Goal: Task Accomplishment & Management: Complete application form

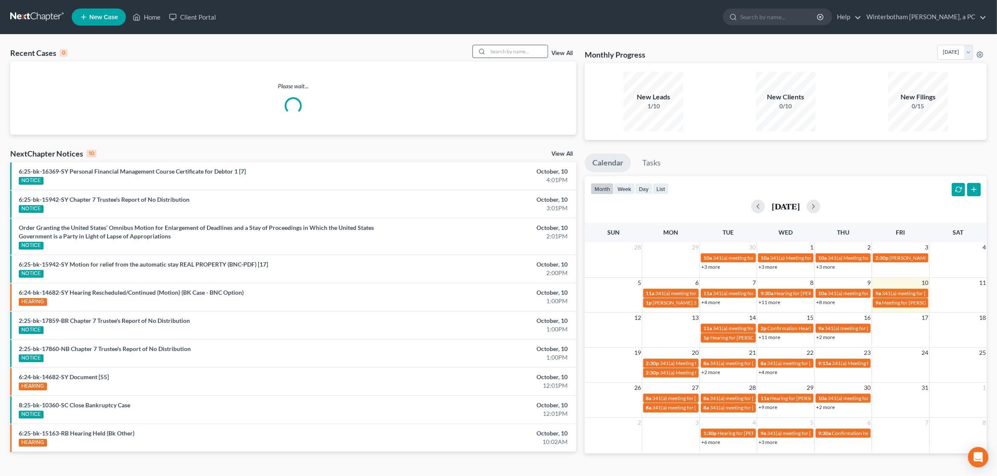
click at [493, 48] on input "search" at bounding box center [518, 51] width 60 height 12
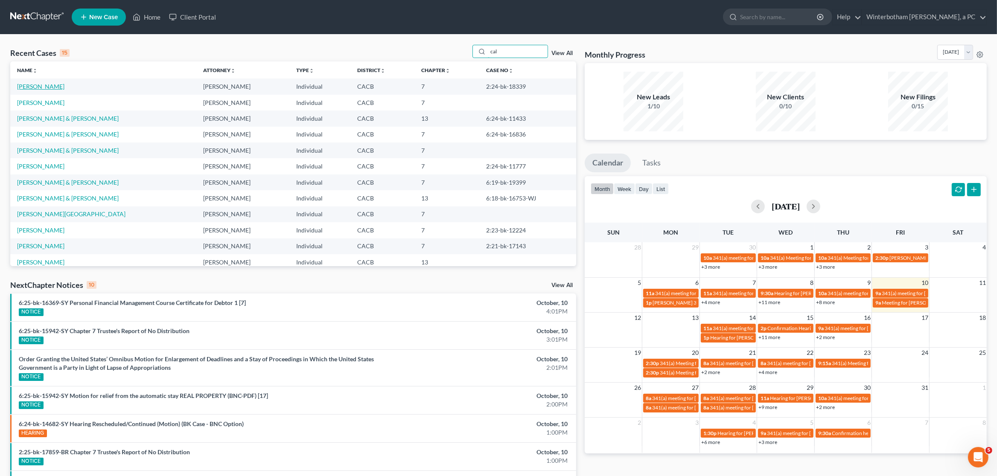
type input "cal"
click at [28, 88] on link "[PERSON_NAME]" at bounding box center [40, 86] width 47 height 7
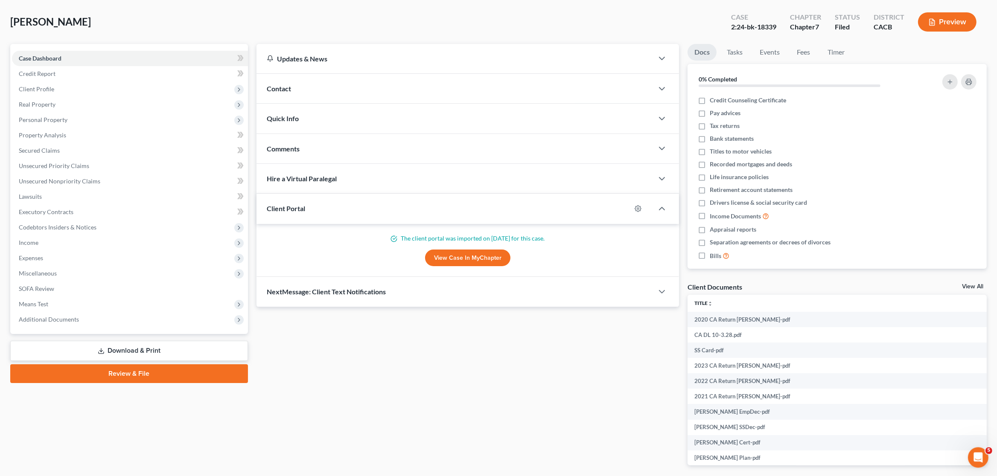
scroll to position [73, 0]
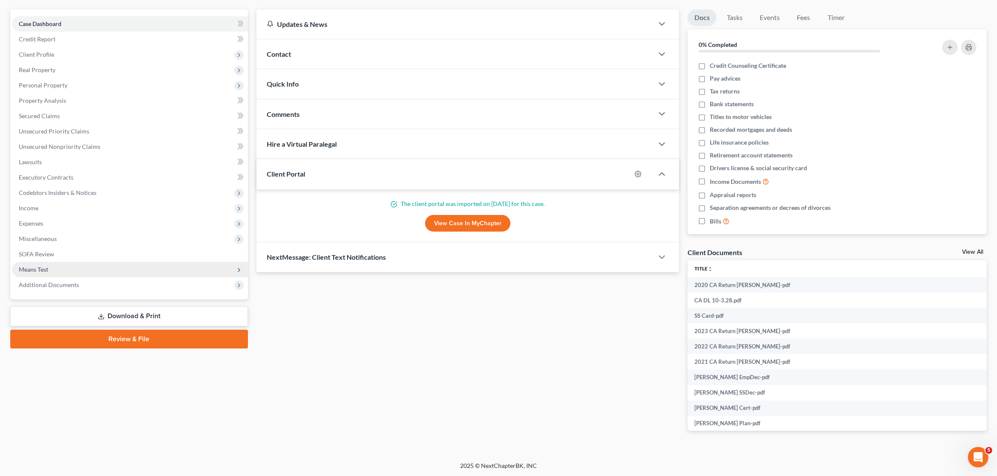
click at [45, 266] on span "Means Test" at bounding box center [33, 269] width 29 height 7
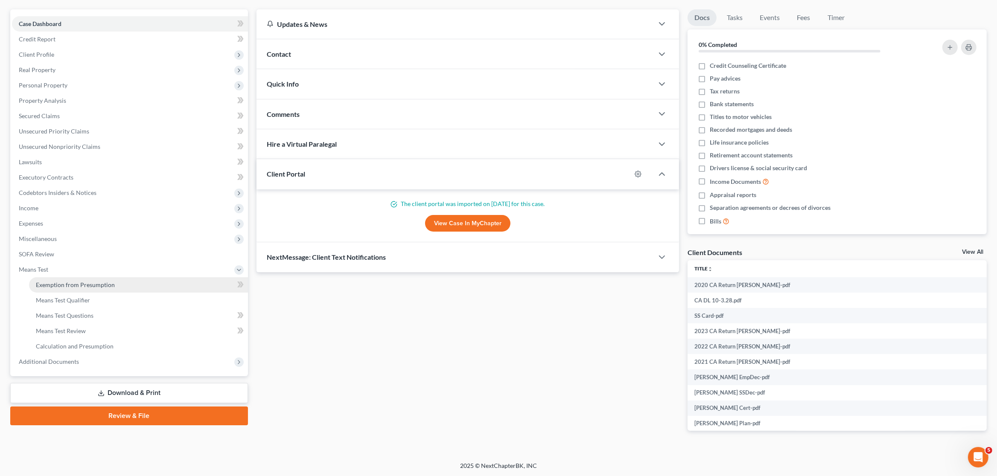
click at [45, 282] on span "Exemption from Presumption" at bounding box center [75, 284] width 79 height 7
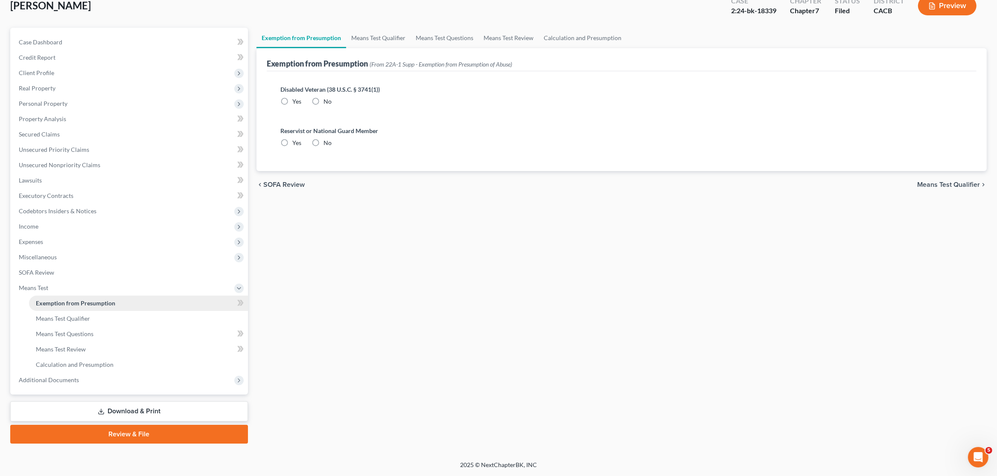
scroll to position [53, 0]
radio input "true"
click at [400, 25] on div "[PERSON_NAME] Upgraded Case 2:24-bk-18339 Chapter Chapter 7 Status Filed Distri…" at bounding box center [498, 9] width 977 height 37
click at [391, 38] on link "Means Test Qualifier" at bounding box center [378, 39] width 64 height 20
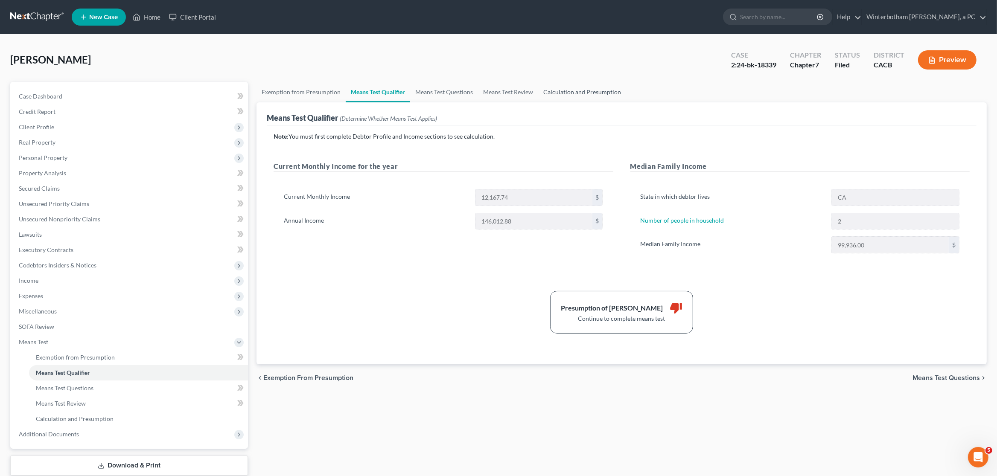
drag, startPoint x: 585, startPoint y: 90, endPoint x: 578, endPoint y: 93, distance: 7.1
click at [583, 91] on link "Calculation and Presumption" at bounding box center [582, 92] width 88 height 20
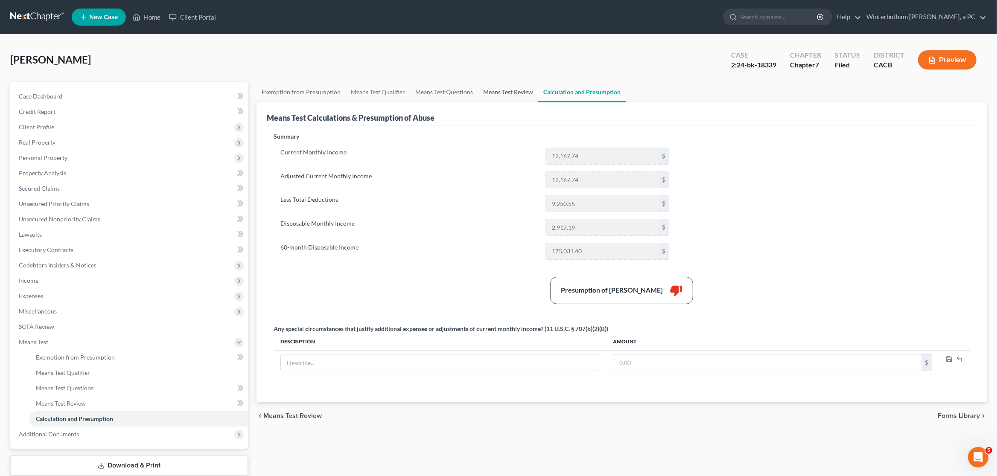
click at [501, 96] on link "Means Test Review" at bounding box center [508, 92] width 60 height 20
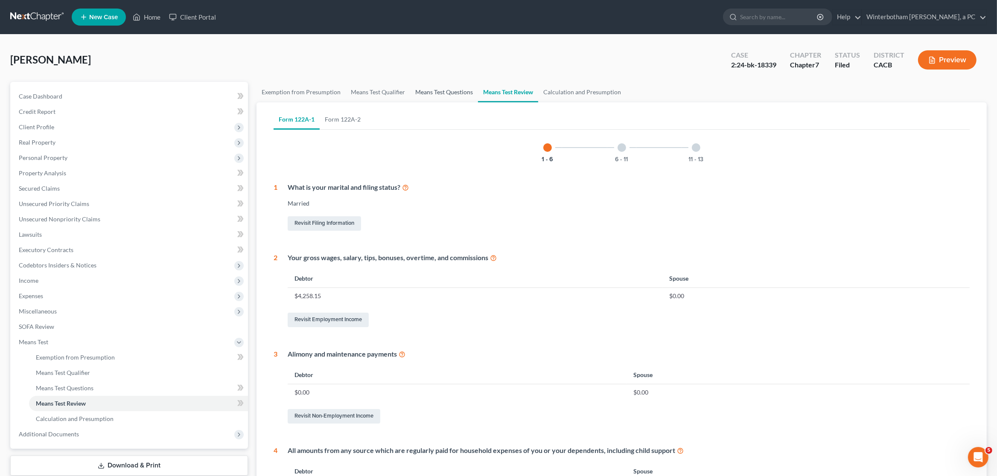
click at [429, 93] on link "Means Test Questions" at bounding box center [444, 92] width 68 height 20
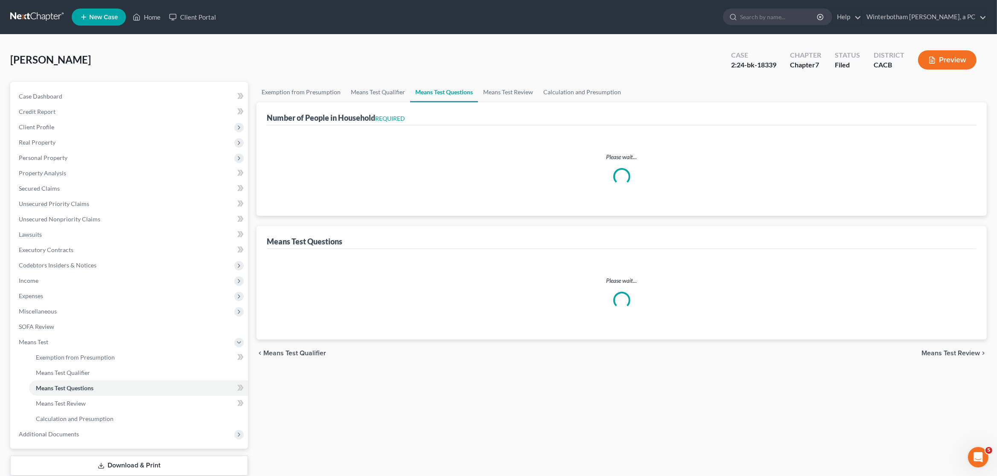
select select "1"
select select "60"
select select "1"
select select "60"
select select "2"
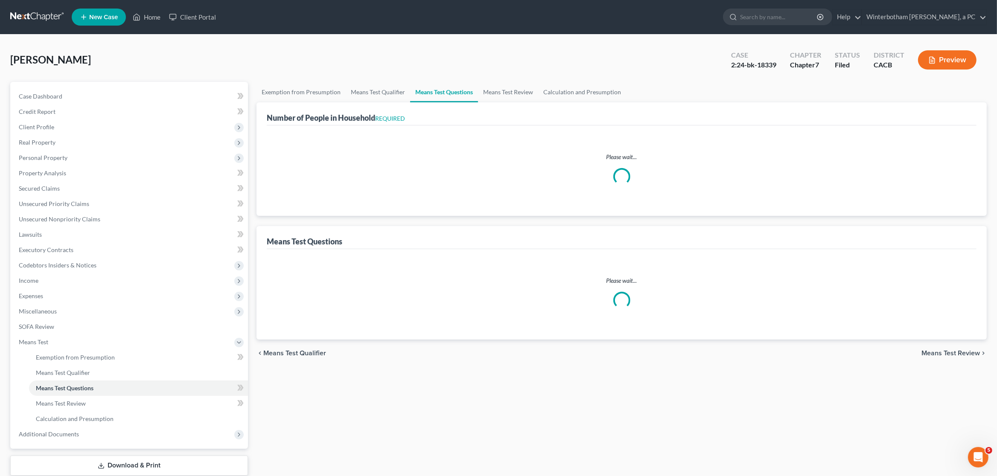
select select "0"
select select "2"
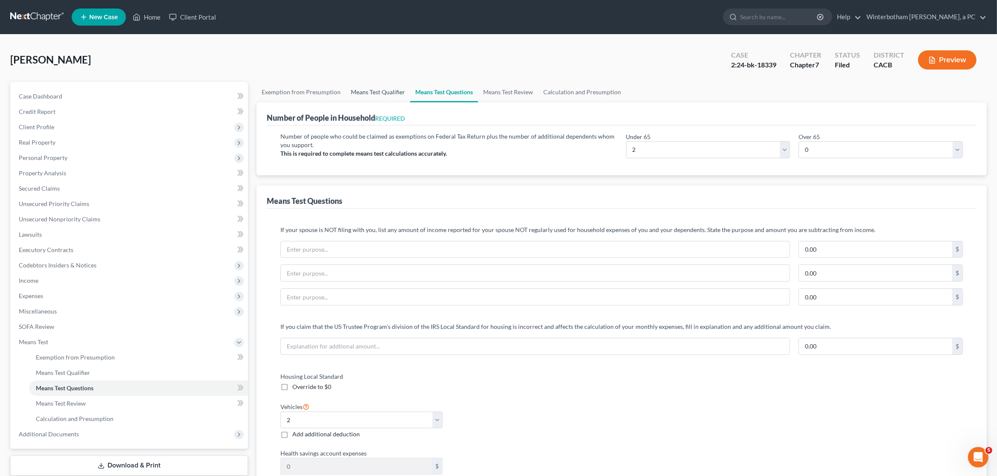
click at [374, 91] on link "Means Test Qualifier" at bounding box center [378, 92] width 64 height 20
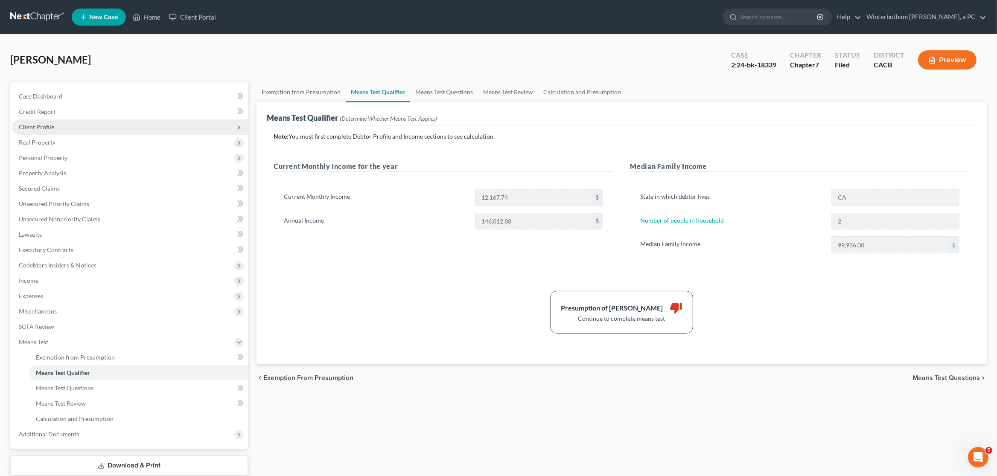
click at [35, 131] on span "Client Profile" at bounding box center [130, 127] width 236 height 15
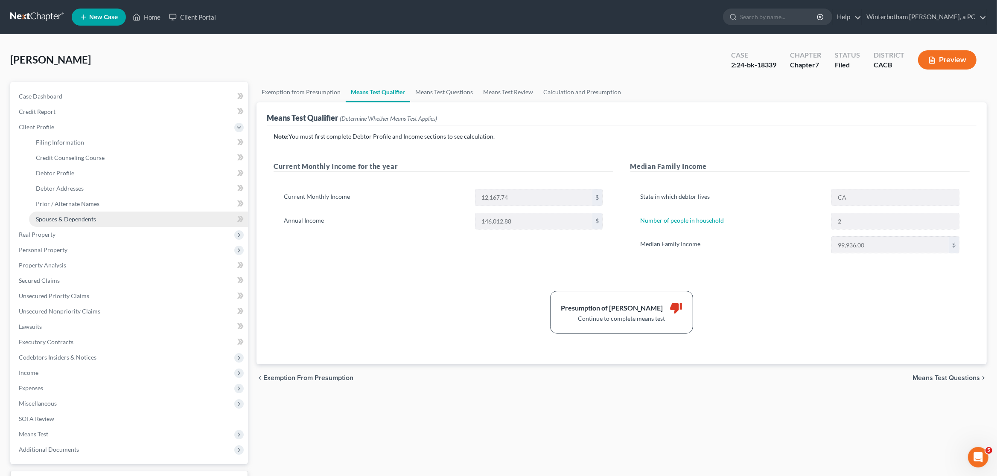
click at [74, 215] on link "Spouses & Dependents" at bounding box center [138, 219] width 219 height 15
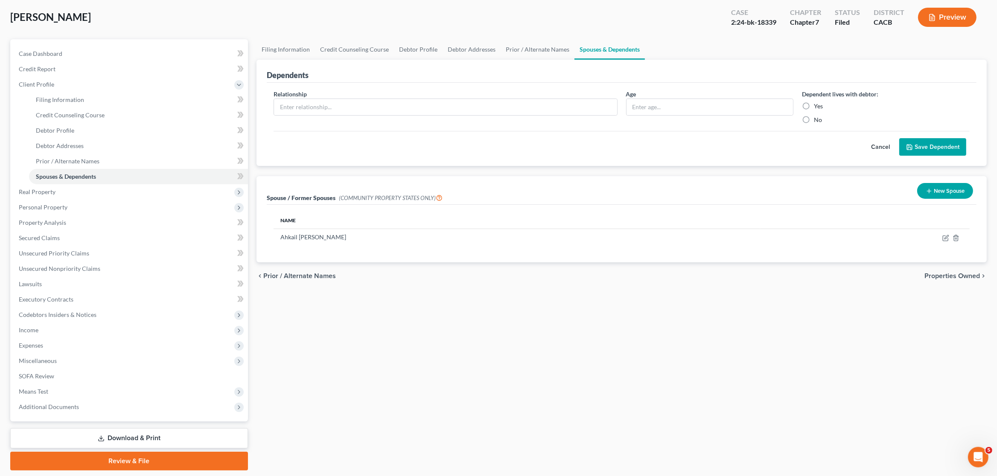
scroll to position [69, 0]
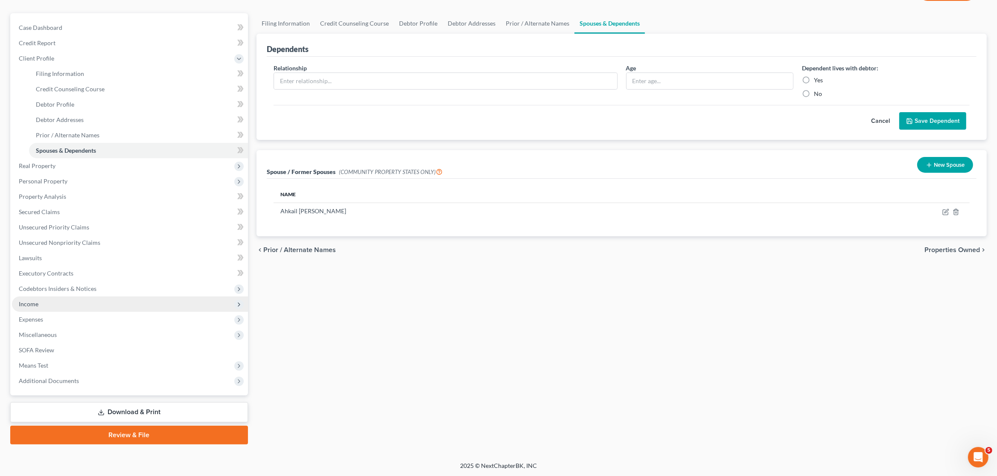
click at [43, 309] on span "Income" at bounding box center [130, 304] width 236 height 15
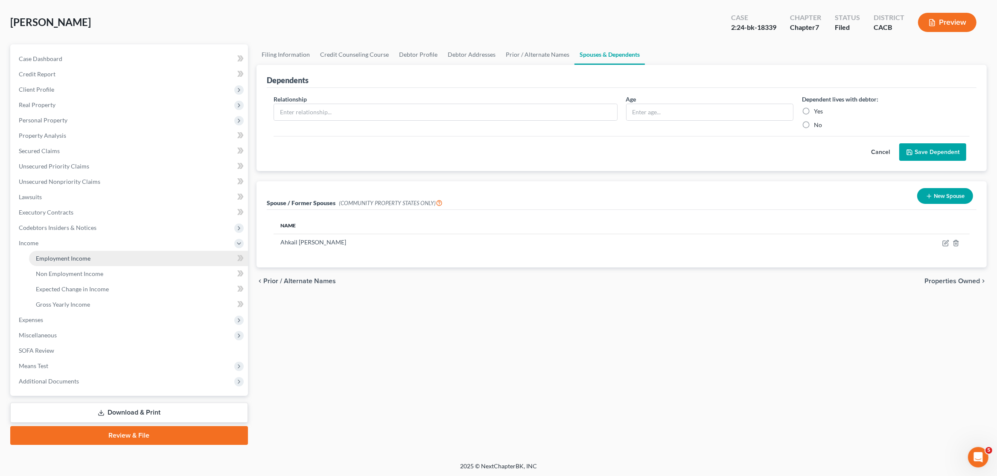
click at [56, 257] on span "Employment Income" at bounding box center [63, 258] width 55 height 7
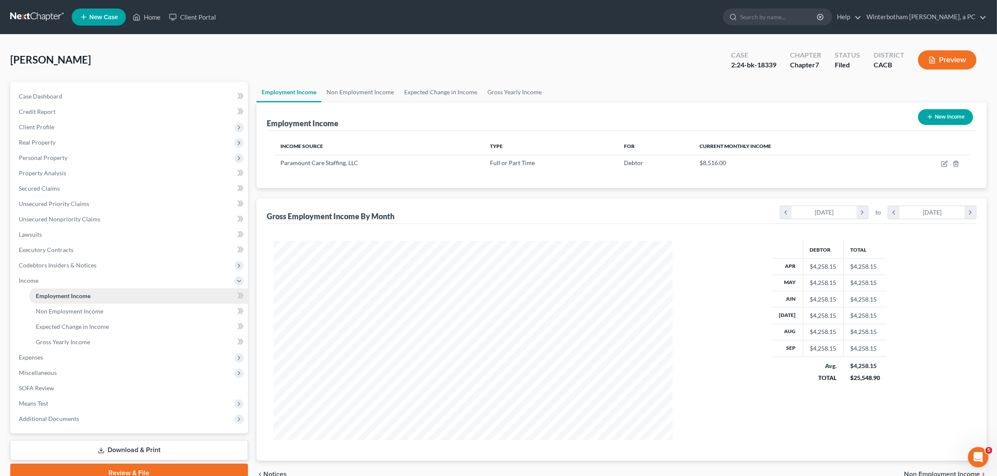
scroll to position [199, 416]
